Goal: Navigation & Orientation: Find specific page/section

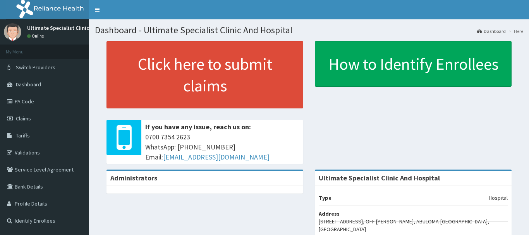
scroll to position [39, 0]
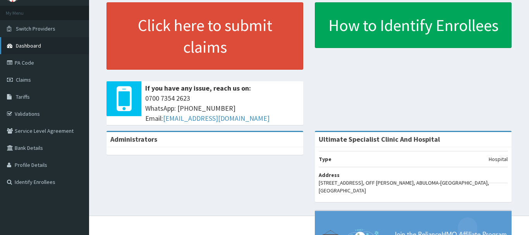
click at [30, 45] on span "Dashboard" at bounding box center [28, 45] width 25 height 7
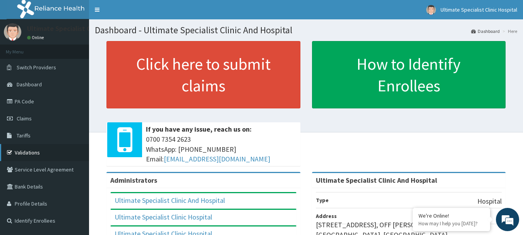
click at [31, 151] on link "Validations" at bounding box center [44, 152] width 89 height 17
